Goal: Task Accomplishment & Management: Manage account settings

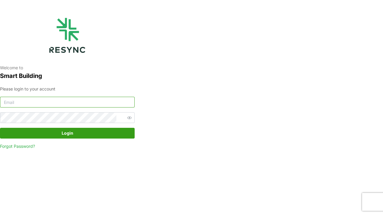
click at [78, 103] on input at bounding box center [67, 102] width 134 height 11
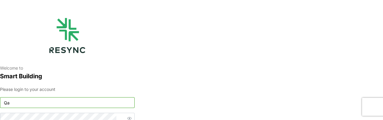
type input "Q"
type input "[PERSON_NAME]"
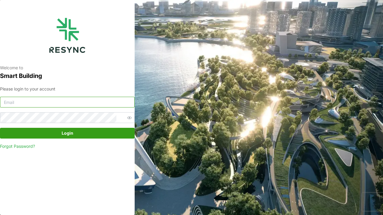
click at [28, 103] on input at bounding box center [67, 102] width 134 height 11
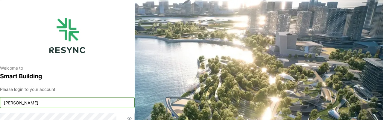
type input "[EMAIL_ADDRESS][DOMAIN_NAME]"
